Goal: Task Accomplishment & Management: Use online tool/utility

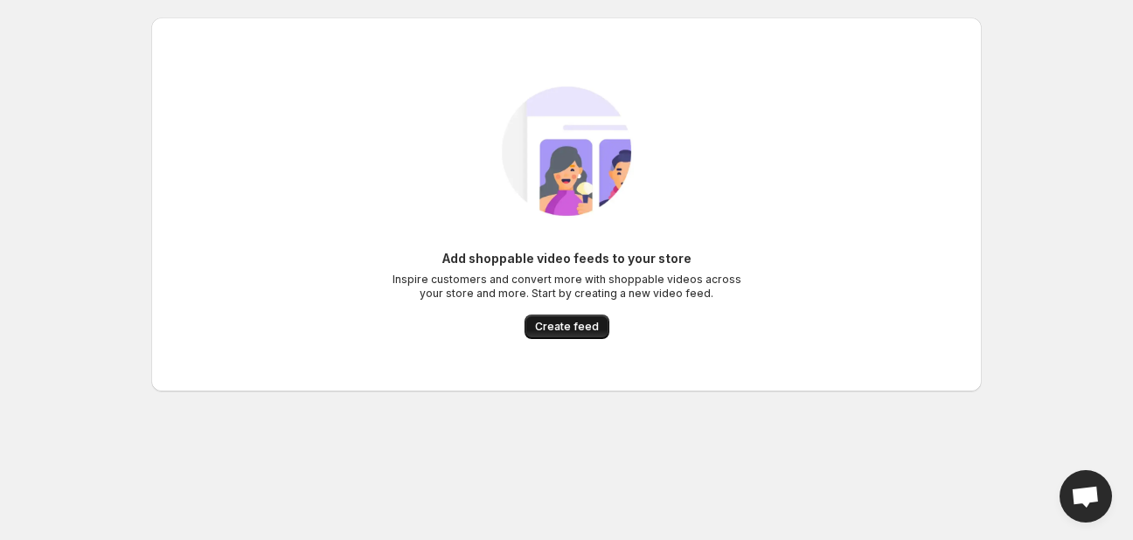
click at [581, 329] on span "Create feed" at bounding box center [567, 327] width 64 height 14
